Goal: Browse casually: Explore the website without a specific task or goal

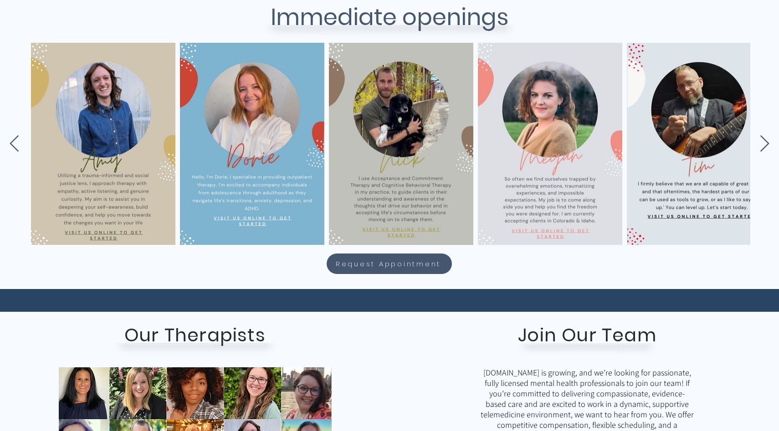
scroll to position [0, 905]
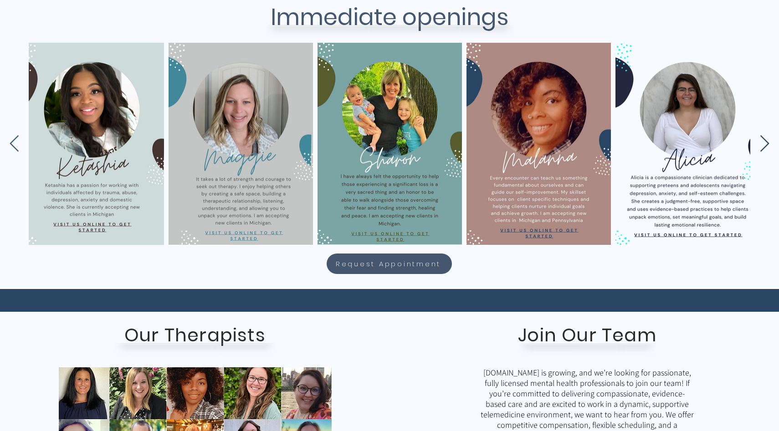
click at [766, 140] on icon "Next Item" at bounding box center [764, 143] width 9 height 16
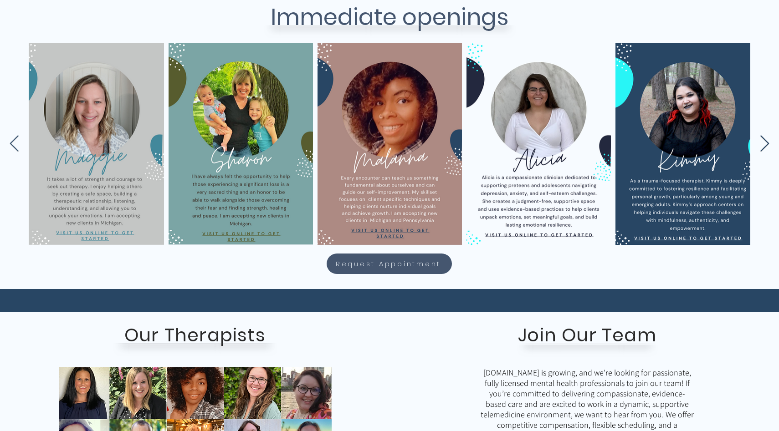
click at [766, 140] on icon "Next Item" at bounding box center [764, 143] width 9 height 16
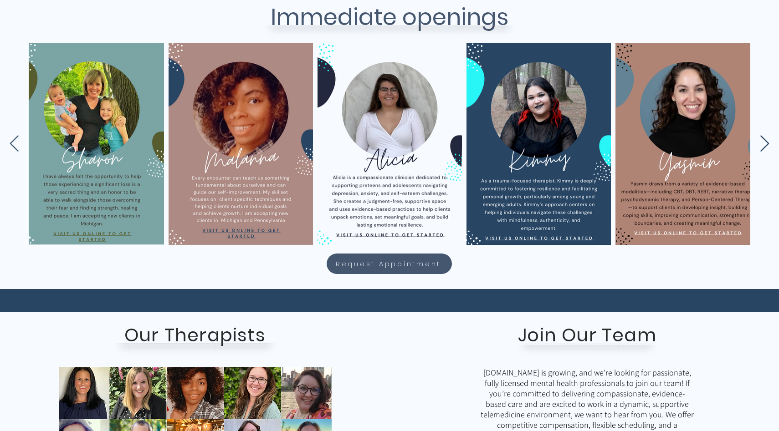
click at [766, 140] on icon "Next Item" at bounding box center [764, 143] width 9 height 16
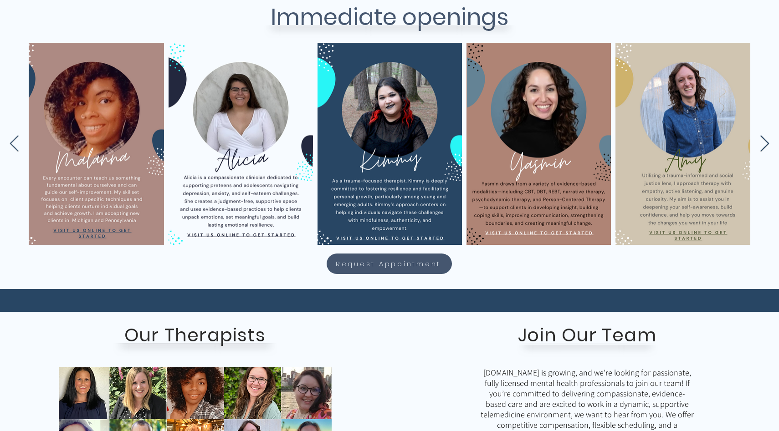
click at [766, 140] on icon "Next Item" at bounding box center [764, 143] width 9 height 16
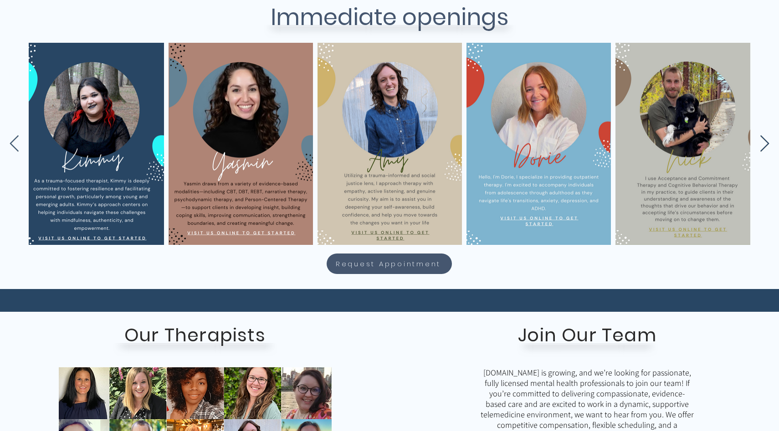
click at [766, 140] on icon "Next Item" at bounding box center [764, 143] width 9 height 16
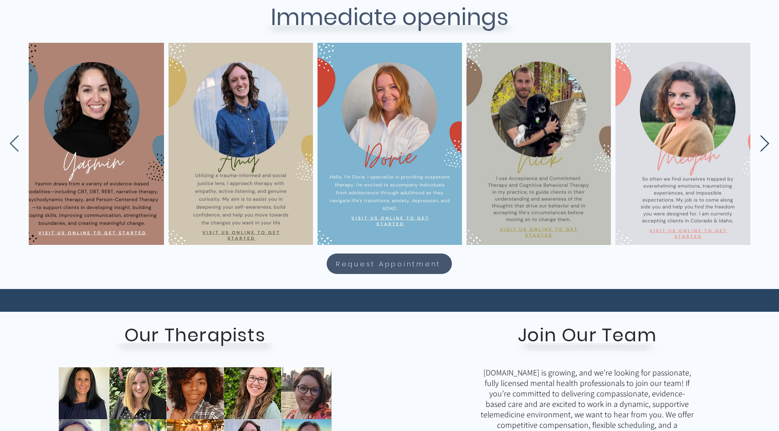
click at [766, 140] on icon "Next Item" at bounding box center [764, 143] width 9 height 16
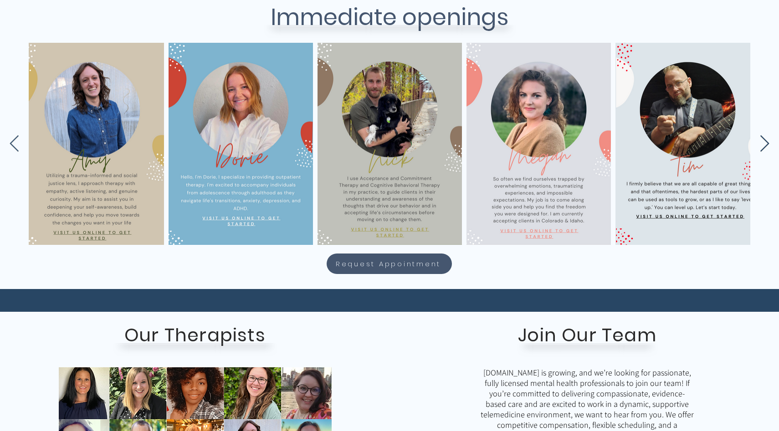
click at [766, 140] on icon "Next Item" at bounding box center [764, 143] width 9 height 16
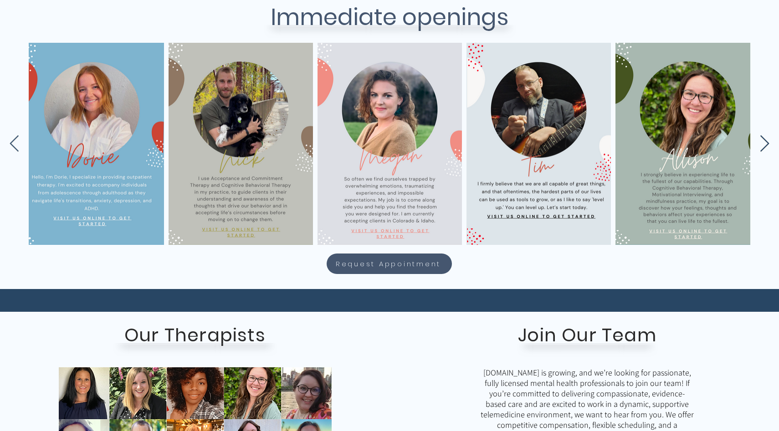
click at [766, 140] on icon "Next Item" at bounding box center [764, 143] width 9 height 16
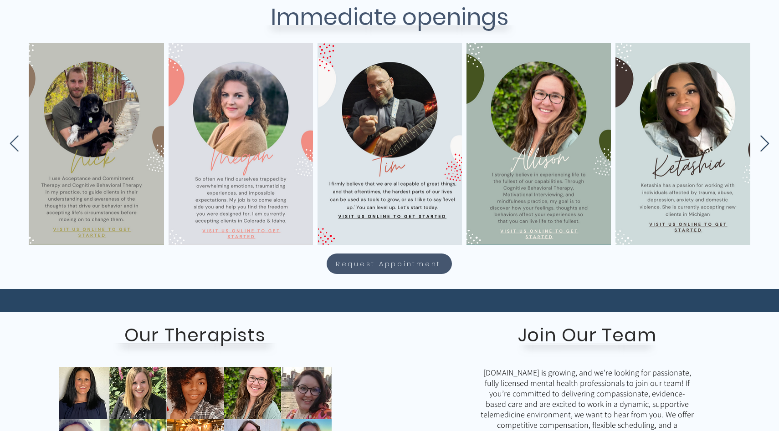
click at [766, 140] on icon "Next Item" at bounding box center [764, 143] width 9 height 16
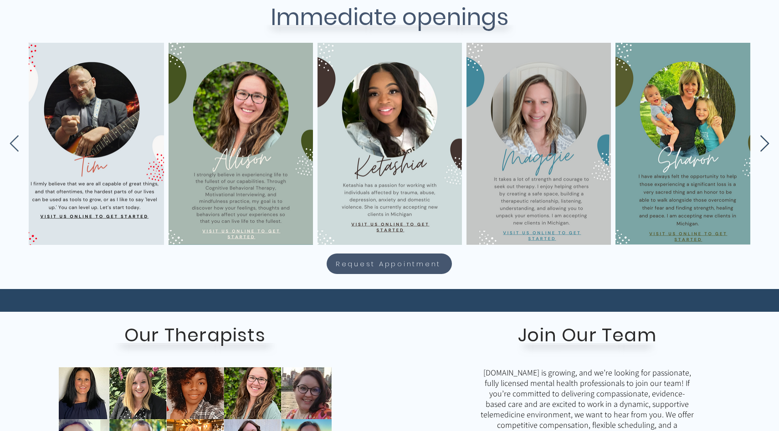
click at [766, 140] on icon "Next Item" at bounding box center [764, 143] width 9 height 16
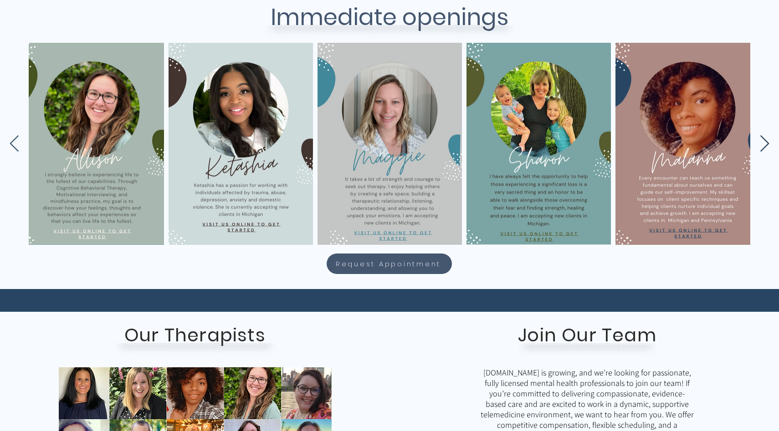
click at [766, 140] on icon "Next Item" at bounding box center [764, 143] width 9 height 16
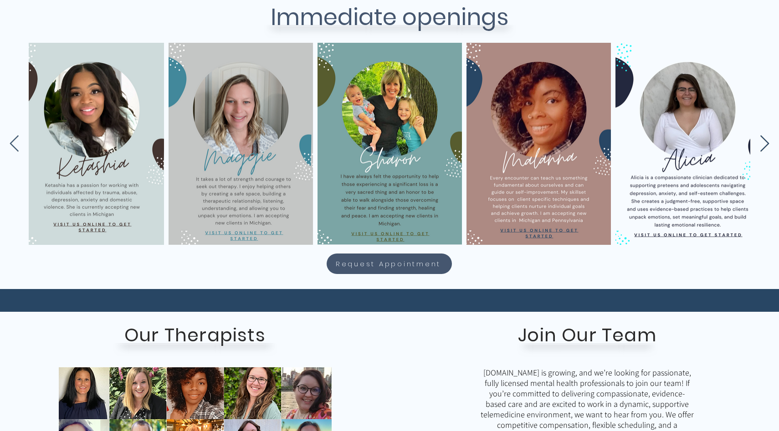
click at [766, 140] on icon "Next Item" at bounding box center [764, 143] width 9 height 16
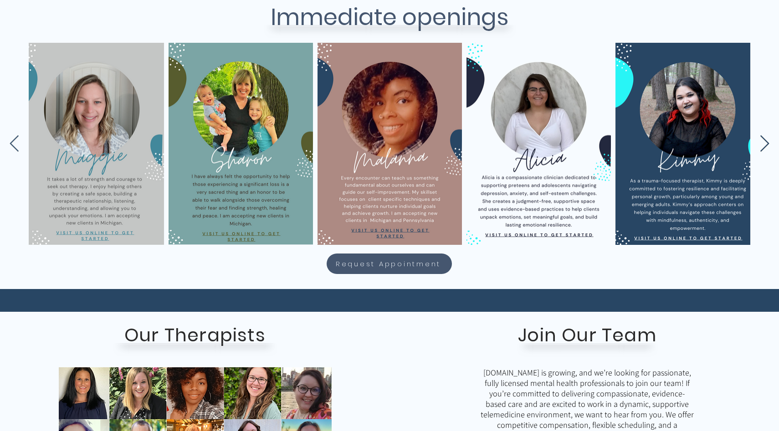
click at [766, 140] on icon "Next Item" at bounding box center [764, 143] width 9 height 16
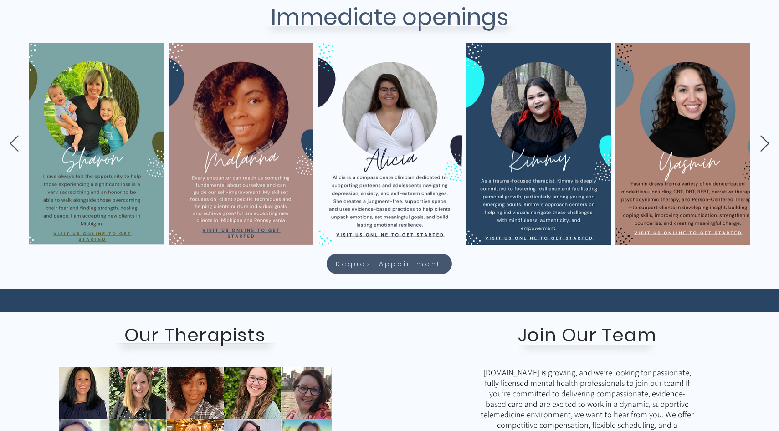
click at [766, 140] on icon "Next Item" at bounding box center [764, 143] width 9 height 16
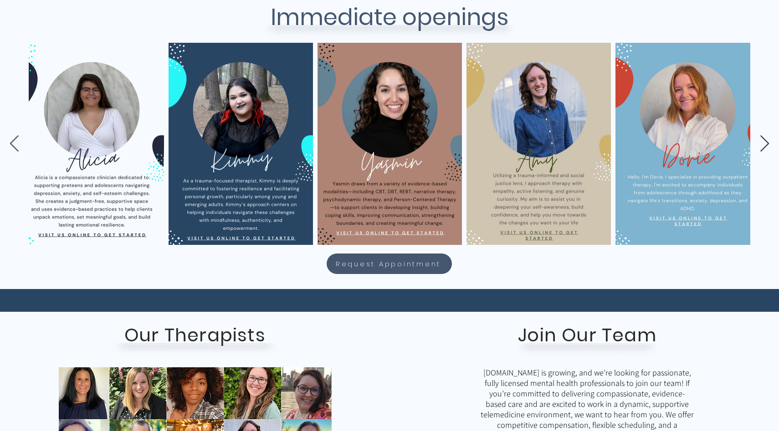
click at [766, 140] on icon "Next Item" at bounding box center [764, 143] width 9 height 16
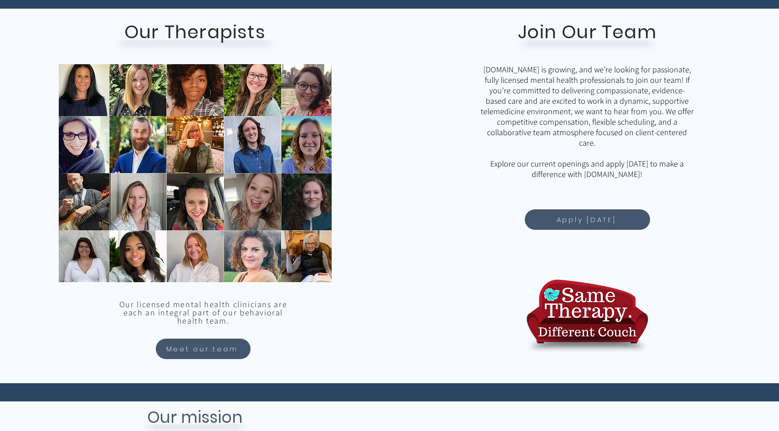
scroll to position [708, 0]
